Goal: Information Seeking & Learning: Learn about a topic

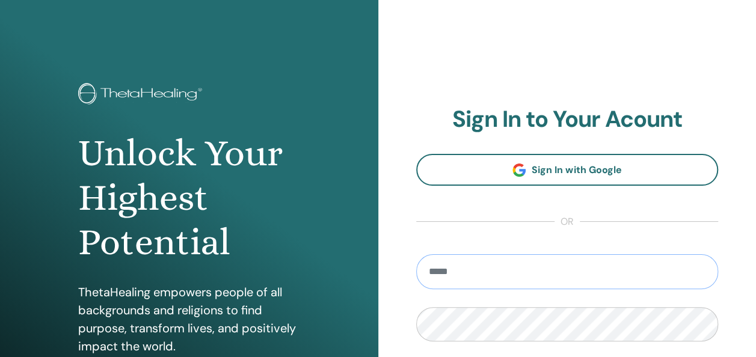
scroll to position [60, 0]
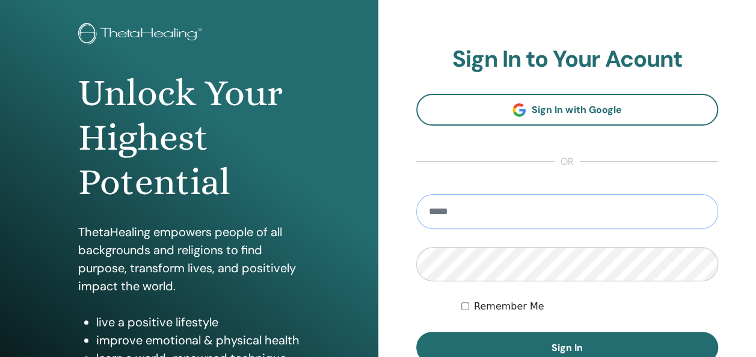
click at [538, 206] on input "email" at bounding box center [567, 211] width 302 height 35
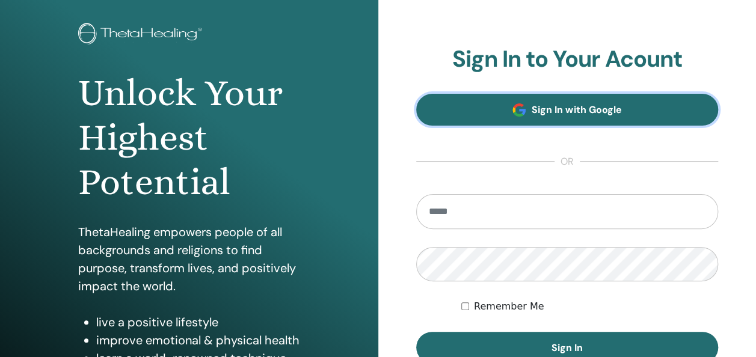
click at [570, 100] on link "Sign In with Google" at bounding box center [567, 110] width 302 height 32
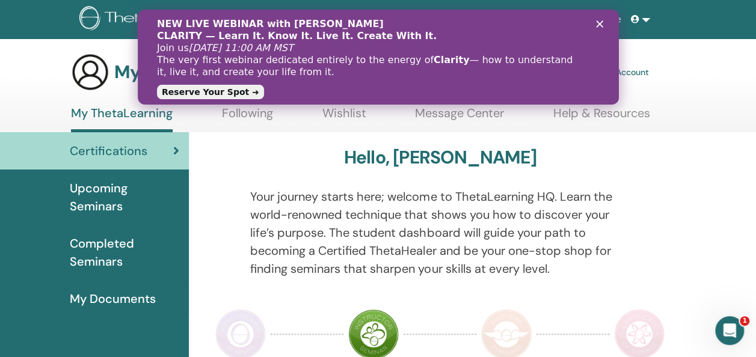
click at [115, 195] on span "Upcoming Seminars" at bounding box center [124, 197] width 109 height 36
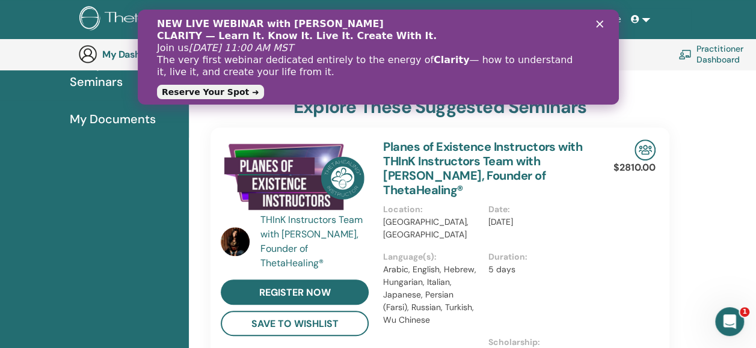
click at [598, 24] on icon "Close" at bounding box center [598, 23] width 7 height 7
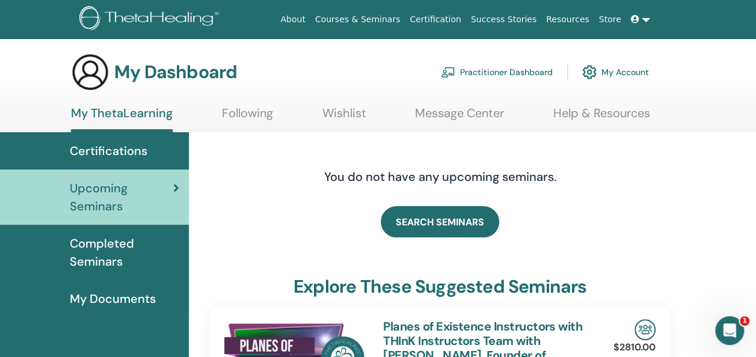
click at [134, 261] on span "Completed Seminars" at bounding box center [124, 252] width 109 height 36
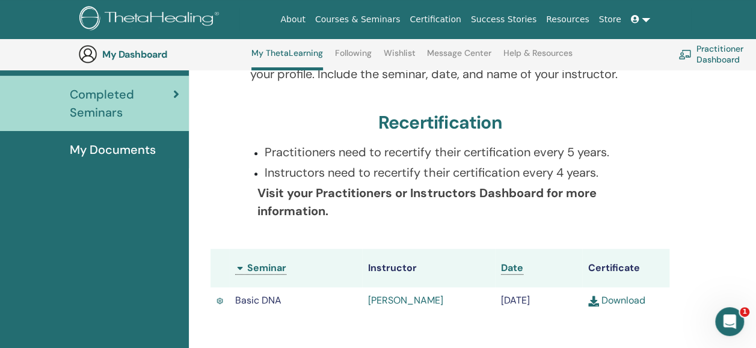
scroll to position [272, 0]
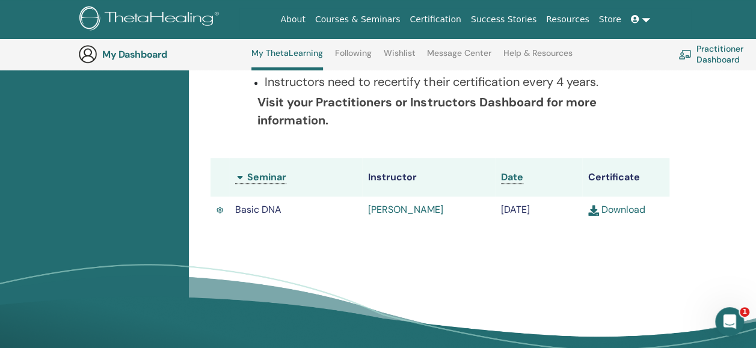
click at [524, 223] on td "[DATE]" at bounding box center [538, 210] width 87 height 26
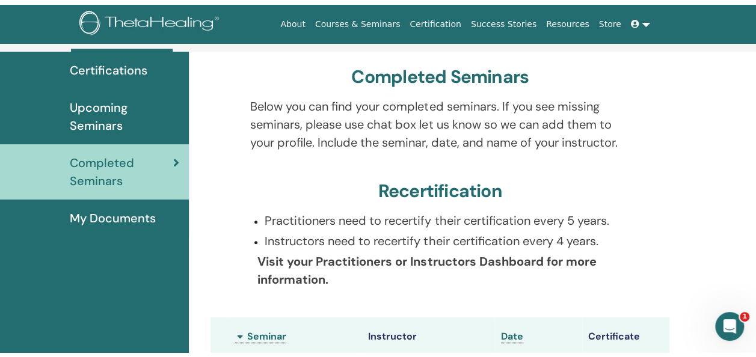
scroll to position [0, 0]
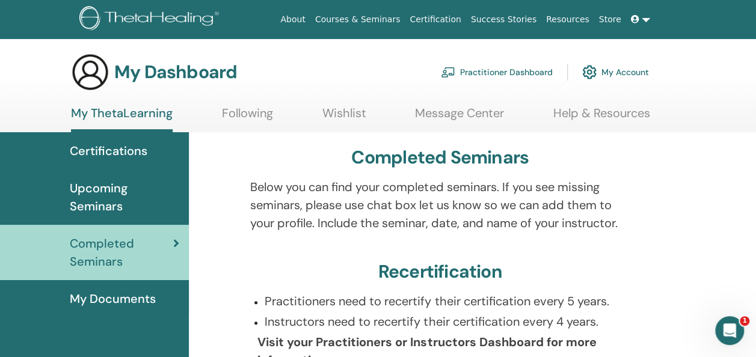
click at [465, 19] on link "Certification" at bounding box center [435, 19] width 61 height 22
